Goal: Check status: Check status

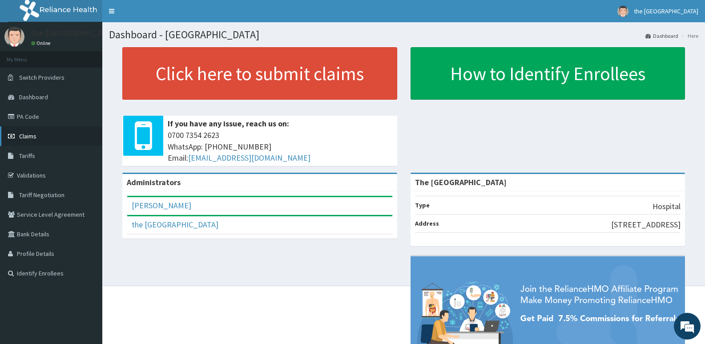
click at [40, 135] on link "Claims" at bounding box center [51, 136] width 102 height 20
click at [37, 138] on link "Claims" at bounding box center [51, 136] width 102 height 20
click at [37, 135] on link "Claims" at bounding box center [51, 136] width 102 height 20
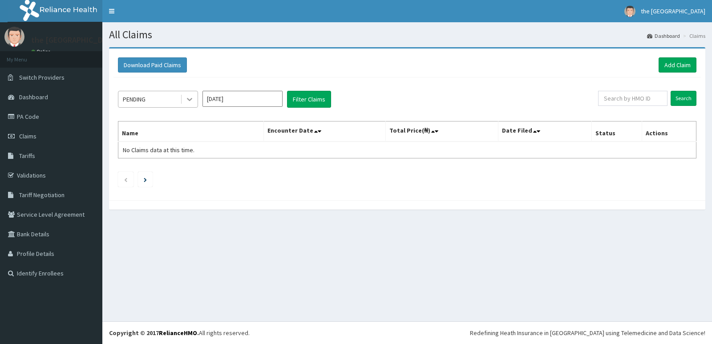
click at [188, 100] on icon at bounding box center [189, 99] width 9 height 9
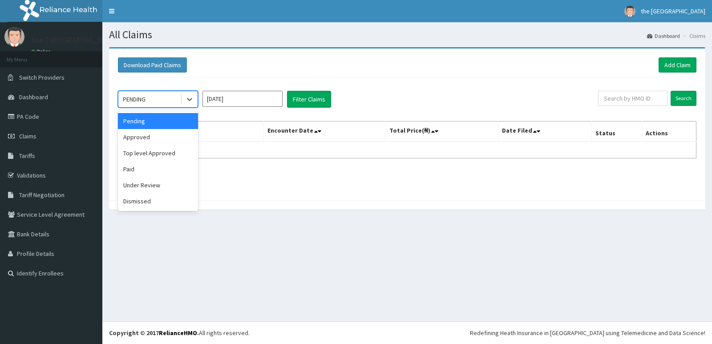
click at [177, 126] on div "Pending" at bounding box center [158, 121] width 80 height 16
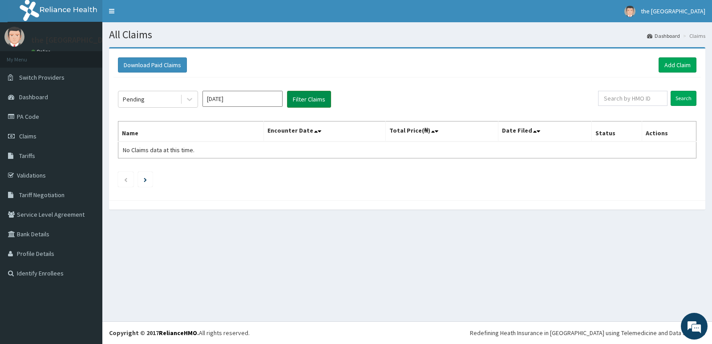
click at [309, 98] on button "Filter Claims" at bounding box center [309, 99] width 44 height 17
click at [295, 99] on button "Filter Claims" at bounding box center [309, 99] width 44 height 17
click at [301, 98] on button "Filter Claims" at bounding box center [309, 99] width 44 height 17
click at [304, 96] on button "Filter Claims" at bounding box center [309, 99] width 44 height 17
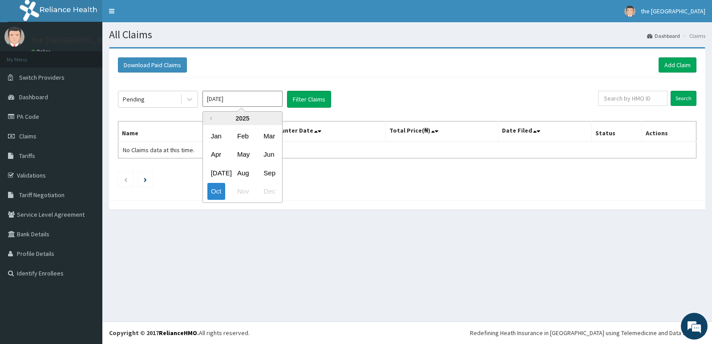
click at [235, 99] on input "Oct 2025" at bounding box center [242, 99] width 80 height 16
click at [213, 171] on div "Jul" at bounding box center [216, 173] width 18 height 16
click at [187, 100] on icon at bounding box center [189, 99] width 9 height 9
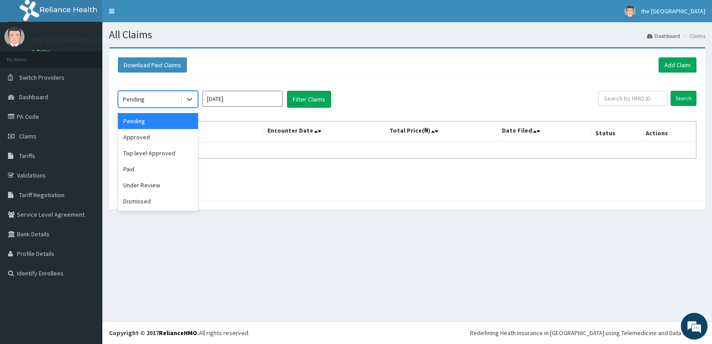
click at [168, 118] on div "Pending" at bounding box center [158, 121] width 80 height 16
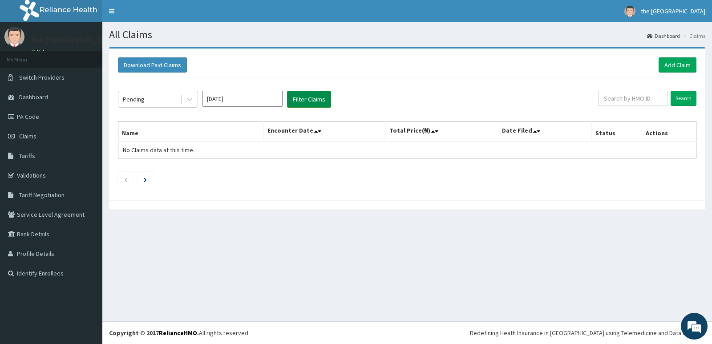
drag, startPoint x: 308, startPoint y: 100, endPoint x: 302, endPoint y: 104, distance: 6.4
click at [302, 104] on button "Filter Claims" at bounding box center [309, 99] width 44 height 17
click at [649, 97] on input "text" at bounding box center [633, 98] width 70 height 15
click at [303, 98] on button "Filter Claims" at bounding box center [309, 99] width 44 height 17
click at [325, 97] on button "Filter Claims" at bounding box center [309, 99] width 44 height 17
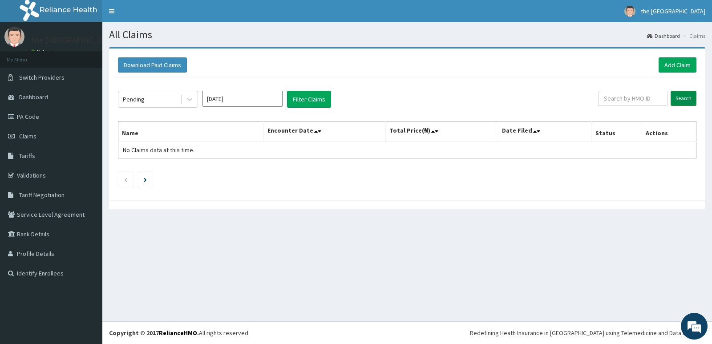
click at [685, 98] on input "Search" at bounding box center [683, 98] width 26 height 15
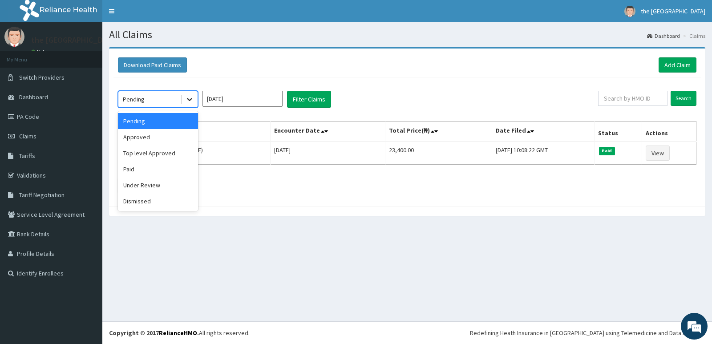
click at [189, 98] on icon at bounding box center [189, 99] width 9 height 9
click at [157, 136] on div "Approved" at bounding box center [158, 137] width 80 height 16
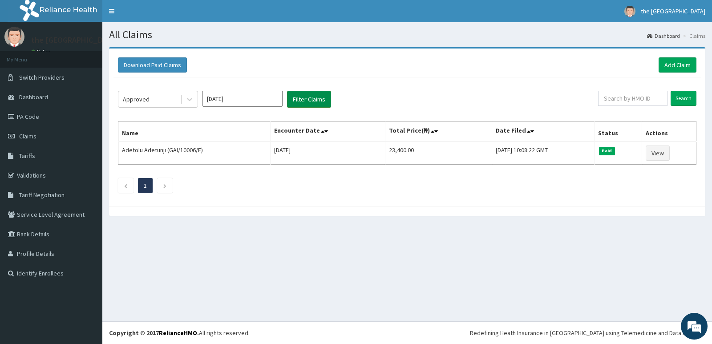
click at [307, 99] on button "Filter Claims" at bounding box center [309, 99] width 44 height 17
click at [688, 101] on input "Search" at bounding box center [683, 98] width 26 height 15
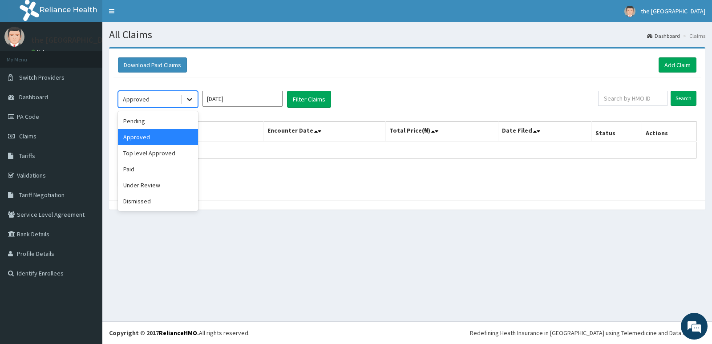
click at [189, 100] on icon at bounding box center [189, 99] width 5 height 3
click at [164, 173] on div "Paid" at bounding box center [158, 169] width 80 height 16
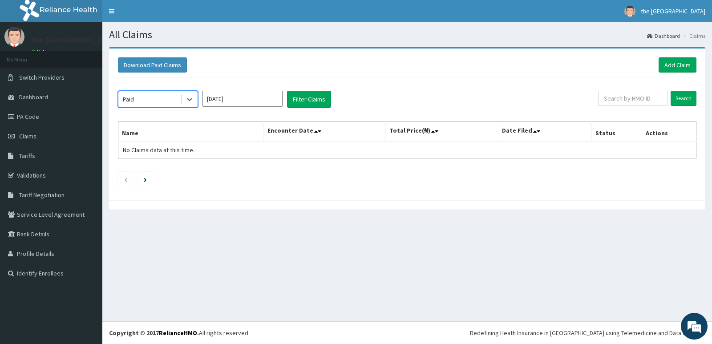
click at [236, 100] on input "Jul 2025" at bounding box center [242, 99] width 80 height 16
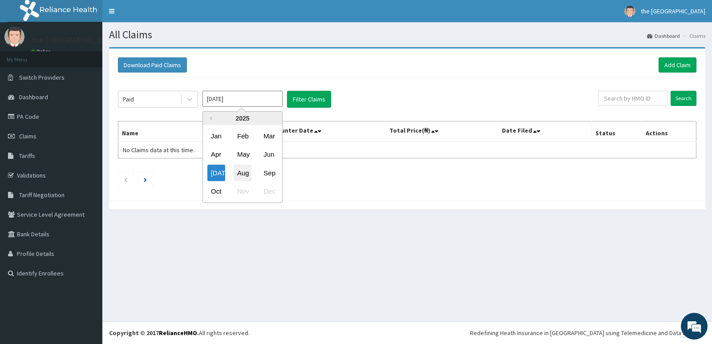
click at [246, 174] on div "Aug" at bounding box center [243, 173] width 18 height 16
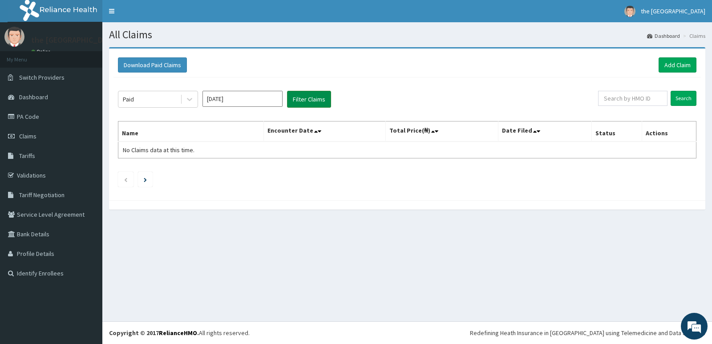
click at [307, 97] on button "Filter Claims" at bounding box center [309, 99] width 44 height 17
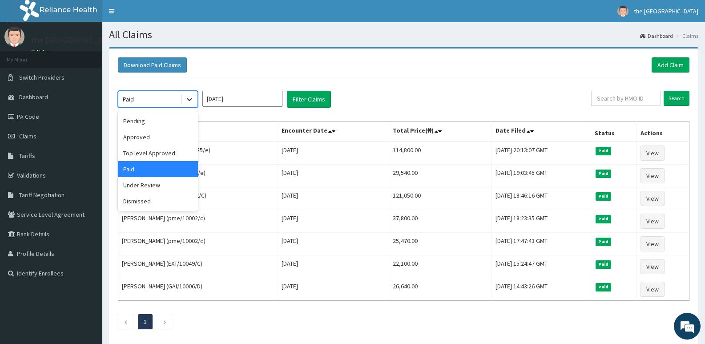
click at [187, 99] on icon at bounding box center [189, 99] width 9 height 9
click at [165, 124] on div "Pending" at bounding box center [158, 121] width 80 height 16
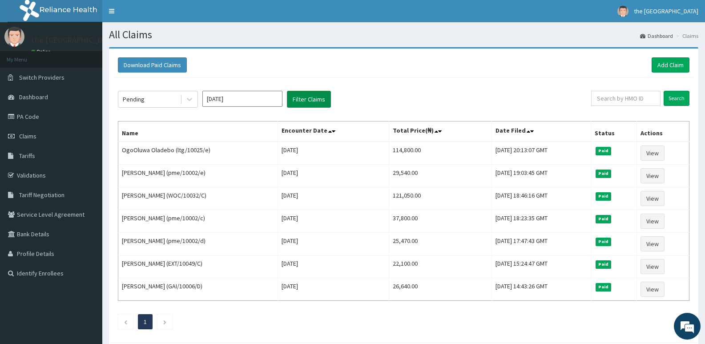
click at [310, 100] on button "Filter Claims" at bounding box center [309, 99] width 44 height 17
click at [311, 99] on button "Filter Claims" at bounding box center [309, 99] width 44 height 17
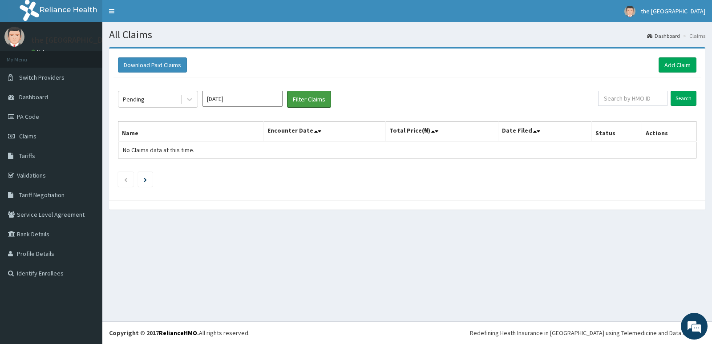
drag, startPoint x: 315, startPoint y: 97, endPoint x: 315, endPoint y: 84, distance: 12.9
click at [315, 94] on button "Filter Claims" at bounding box center [309, 99] width 44 height 17
click at [302, 99] on button "Filter Claims" at bounding box center [309, 99] width 44 height 17
click at [303, 95] on button "Filter Claims" at bounding box center [309, 99] width 44 height 17
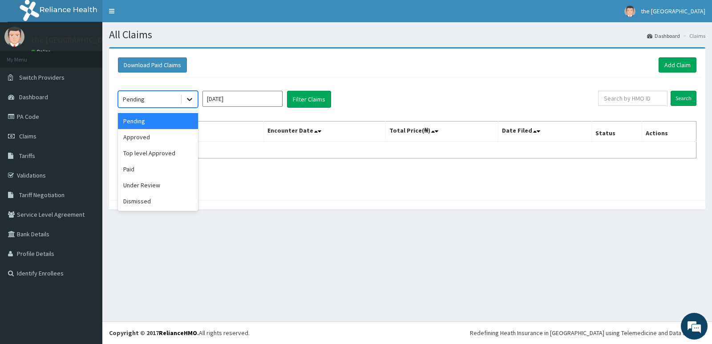
click at [190, 99] on icon at bounding box center [189, 99] width 5 height 3
click at [163, 140] on div "Approved" at bounding box center [158, 137] width 80 height 16
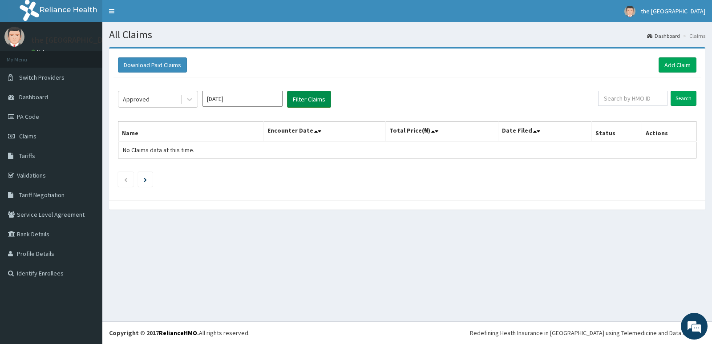
click at [306, 101] on button "Filter Claims" at bounding box center [309, 99] width 44 height 17
click at [306, 100] on button "Filter Claims" at bounding box center [309, 99] width 44 height 17
click at [190, 100] on icon at bounding box center [189, 99] width 5 height 3
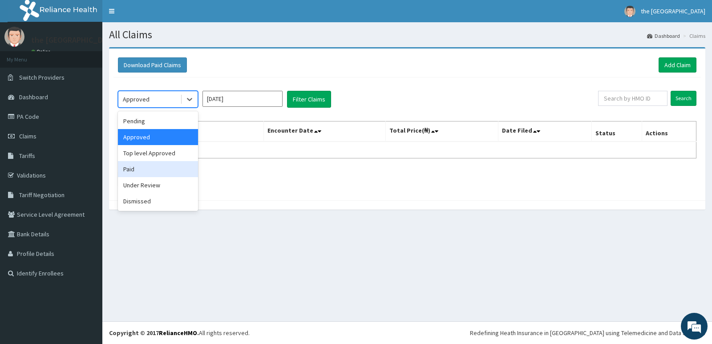
click at [160, 170] on div "Paid" at bounding box center [158, 169] width 80 height 16
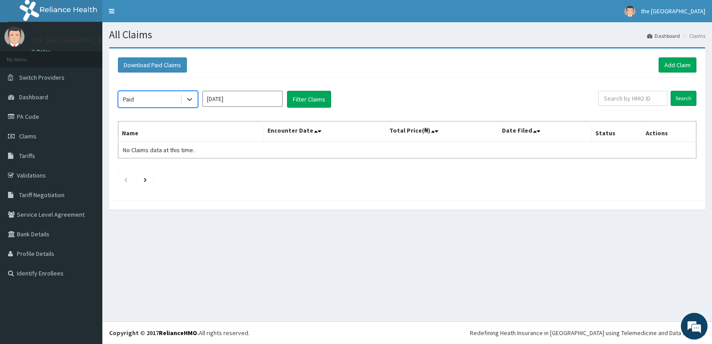
click at [237, 101] on input "Aug 2025" at bounding box center [242, 99] width 80 height 16
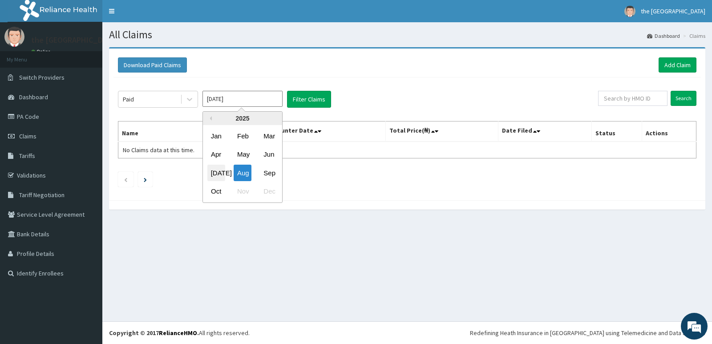
click at [217, 173] on div "Jul" at bounding box center [216, 173] width 18 height 16
type input "Jul 2025"
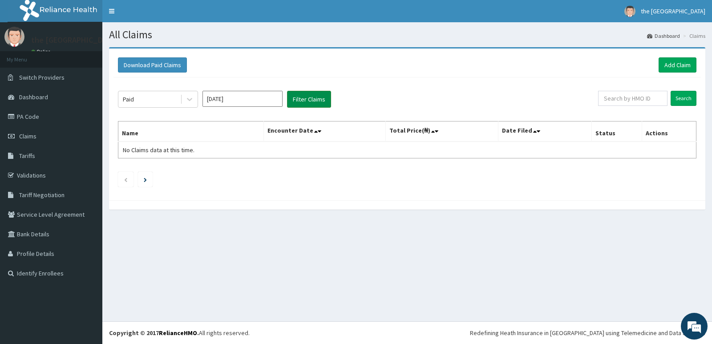
click at [306, 98] on button "Filter Claims" at bounding box center [309, 99] width 44 height 17
click at [322, 99] on button "Filter Claims" at bounding box center [309, 99] width 44 height 17
click at [322, 96] on button "Filter Claims" at bounding box center [309, 99] width 44 height 17
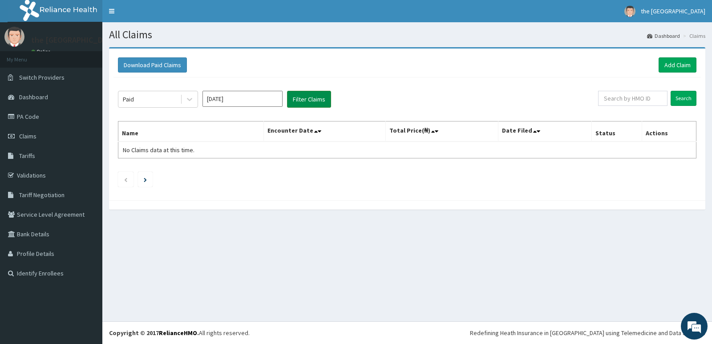
click at [314, 98] on button "Filter Claims" at bounding box center [309, 99] width 44 height 17
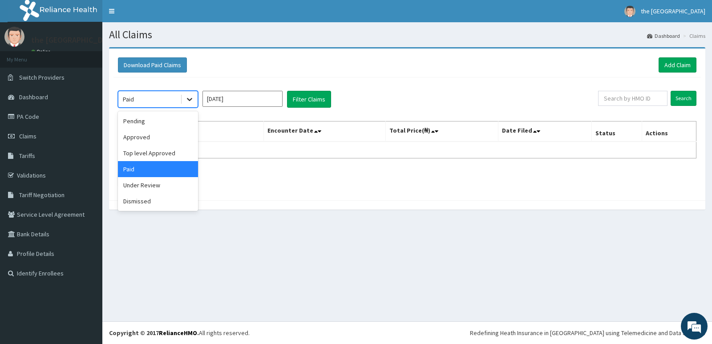
click at [191, 98] on icon at bounding box center [189, 99] width 9 height 9
click at [166, 188] on div "Under Review" at bounding box center [158, 185] width 80 height 16
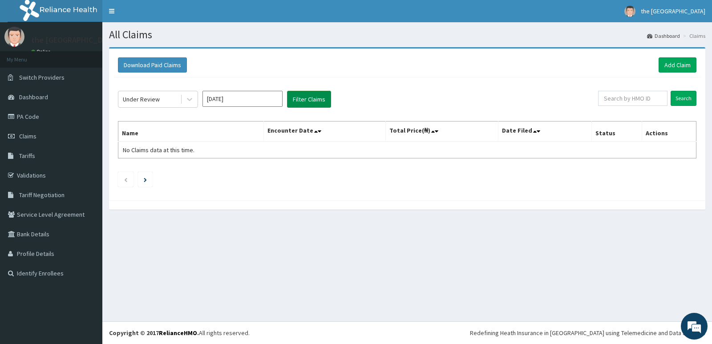
click at [295, 99] on button "Filter Claims" at bounding box center [309, 99] width 44 height 17
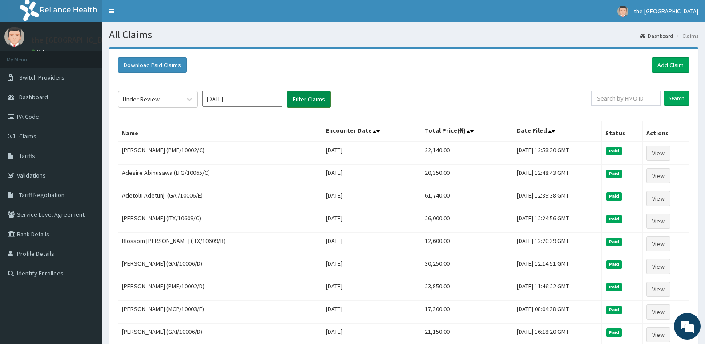
click at [313, 98] on button "Filter Claims" at bounding box center [309, 99] width 44 height 17
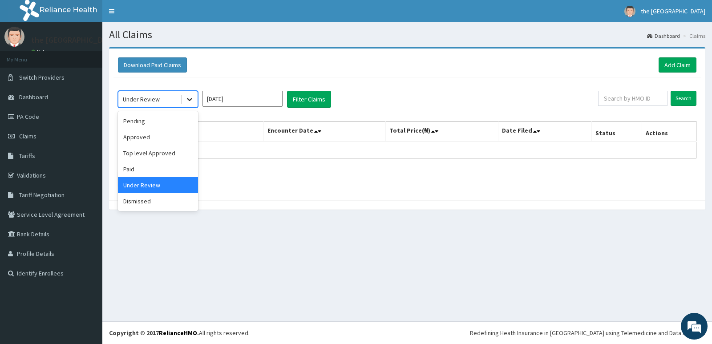
click at [189, 101] on icon at bounding box center [189, 99] width 9 height 9
click at [160, 185] on div "Under Review" at bounding box center [158, 185] width 80 height 16
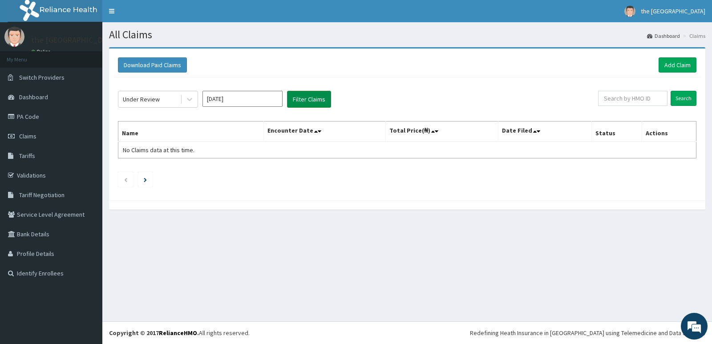
click at [315, 101] on button "Filter Claims" at bounding box center [309, 99] width 44 height 17
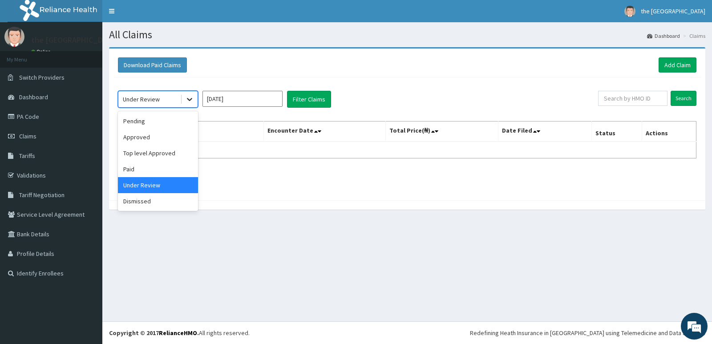
click at [187, 99] on icon at bounding box center [189, 99] width 5 height 3
click at [164, 140] on div "Approved" at bounding box center [158, 137] width 80 height 16
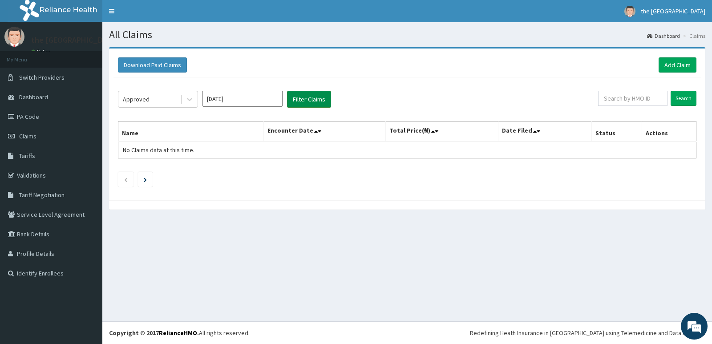
click at [310, 100] on button "Filter Claims" at bounding box center [309, 99] width 44 height 17
click at [37, 197] on span "Tariff Negotiation" at bounding box center [41, 195] width 45 height 8
